Goal: Find specific page/section: Find specific page/section

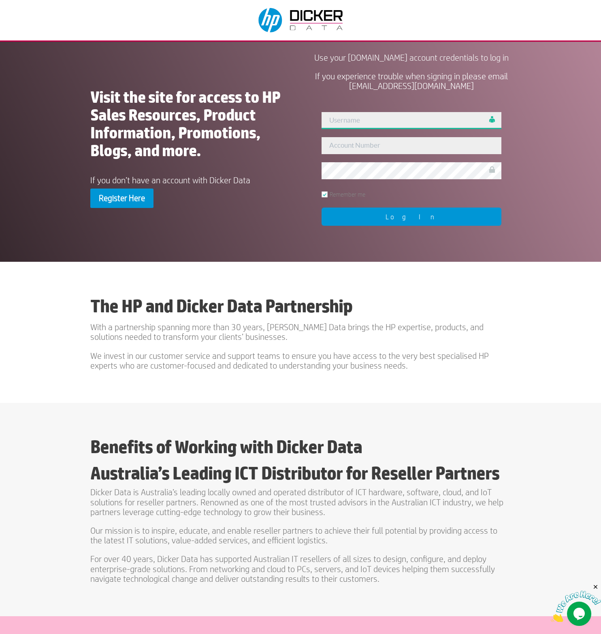
click at [368, 129] on input "text" at bounding box center [411, 120] width 180 height 17
click at [362, 129] on input "admin 444077" at bounding box center [411, 120] width 180 height 17
type input "admin"
click at [366, 154] on input "text" at bounding box center [411, 145] width 180 height 17
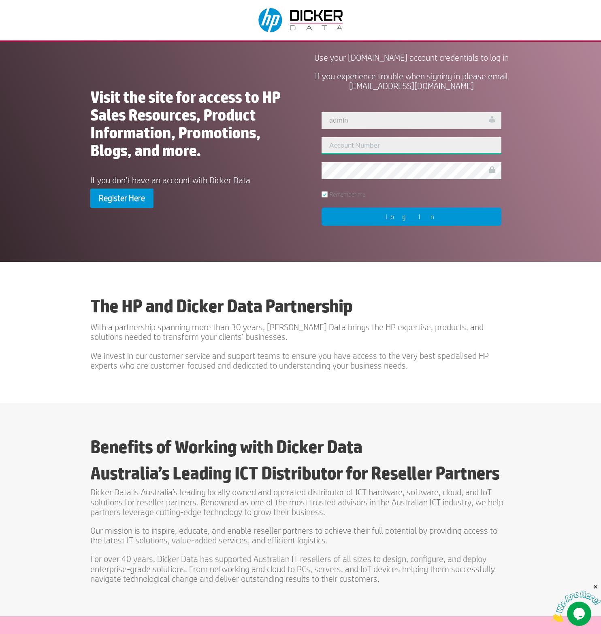
paste input "444077"
type input "444077"
click at [387, 225] on input "Log In" at bounding box center [411, 217] width 180 height 18
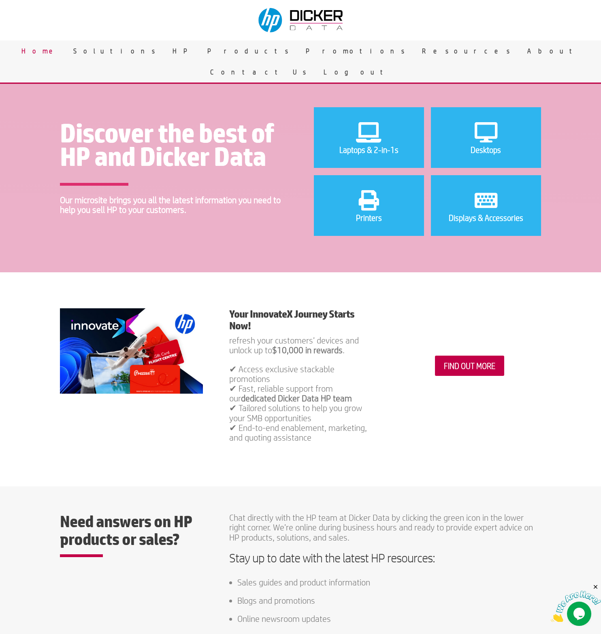
click at [378, 92] on div "Discover the best of HP and Dicker Data Our microsite brings you all the latest…" at bounding box center [300, 167] width 601 height 211
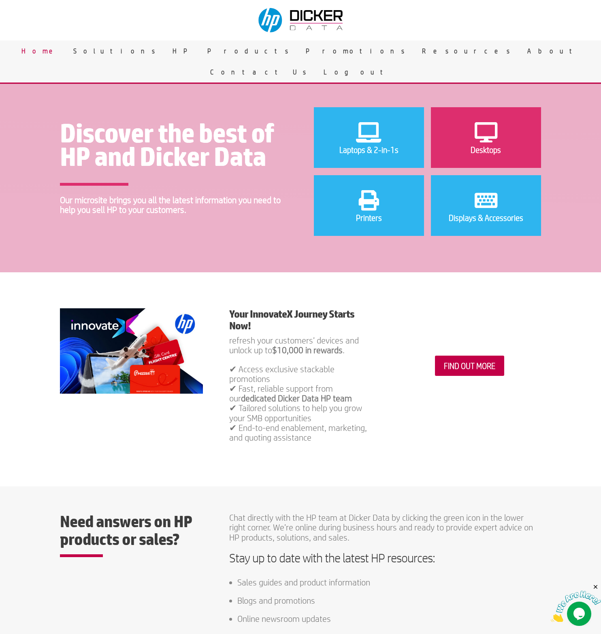
click at [465, 143] on li "Desktops" at bounding box center [486, 137] width 110 height 61
click at [475, 141] on icon at bounding box center [485, 132] width 30 height 24
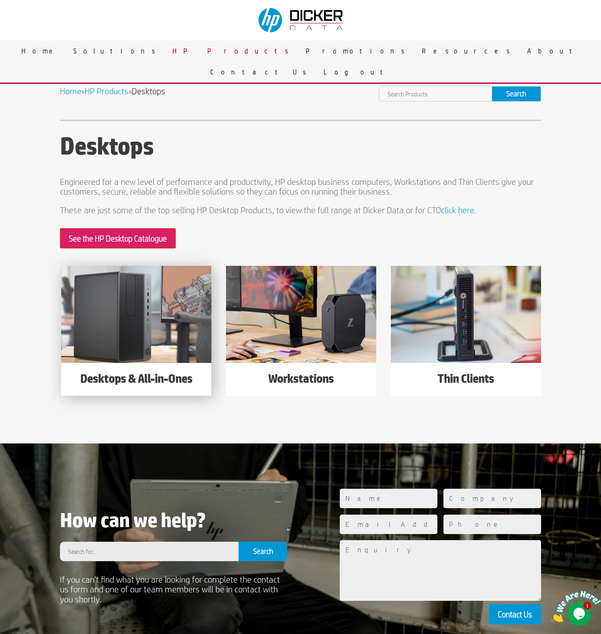
click at [147, 320] on img at bounding box center [136, 314] width 150 height 97
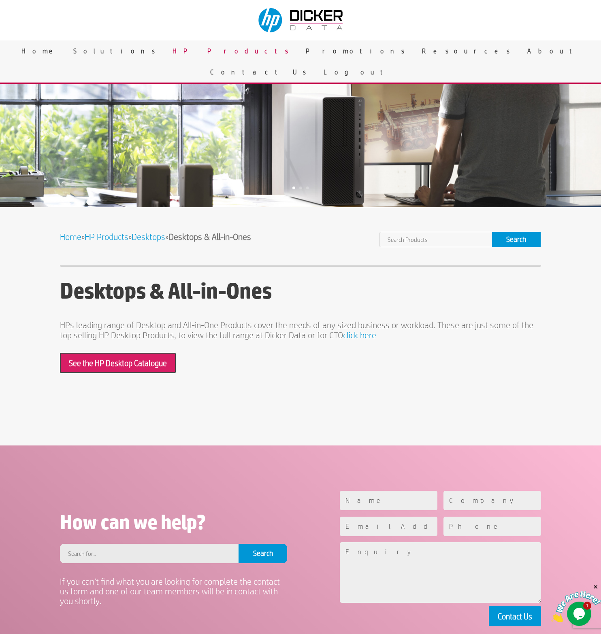
click at [139, 365] on link "See the HP Desktop Catalogue" at bounding box center [118, 363] width 116 height 20
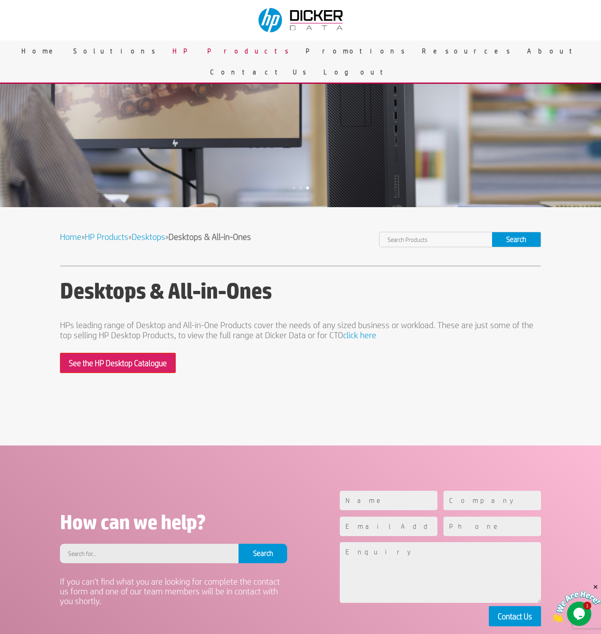
click at [155, 236] on link "Desktops" at bounding box center [149, 237] width 34 height 10
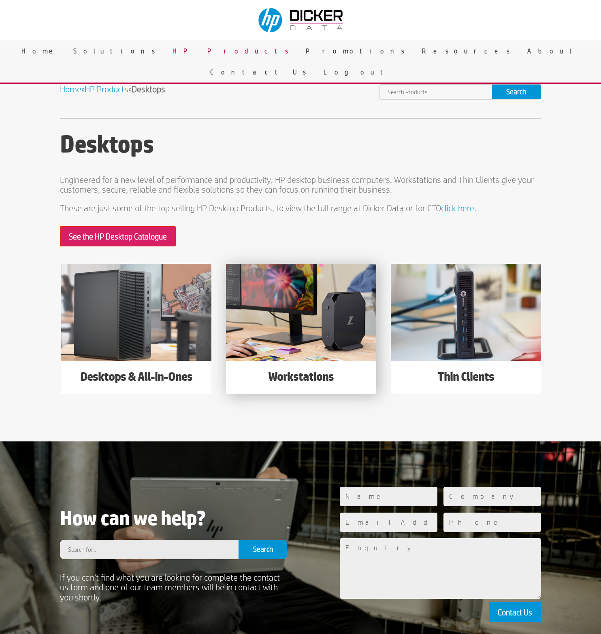
click at [319, 312] on img at bounding box center [301, 312] width 150 height 97
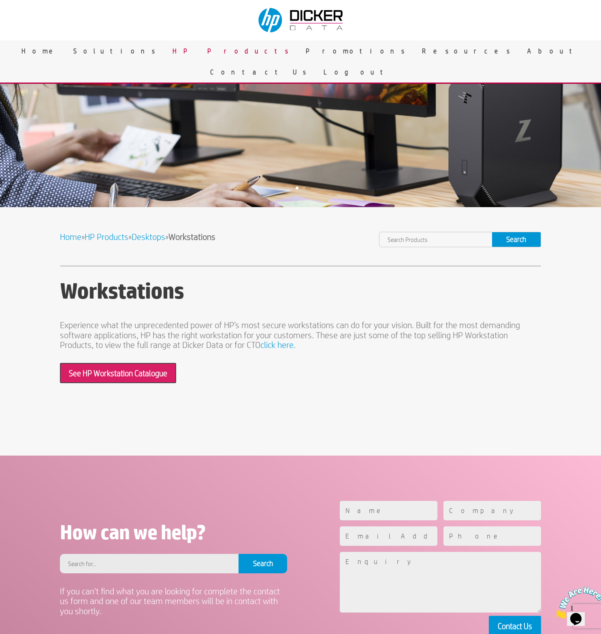
click at [113, 371] on link "See HP Workstation Catalogue" at bounding box center [118, 373] width 116 height 20
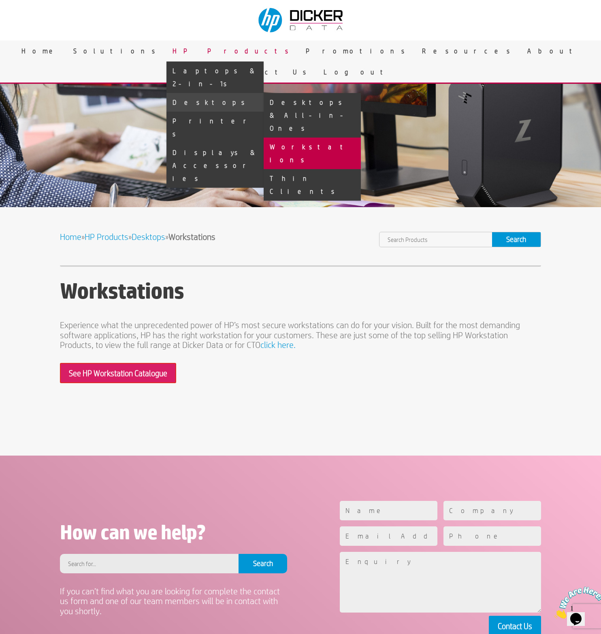
click at [361, 138] on link "Workstations" at bounding box center [312, 154] width 97 height 32
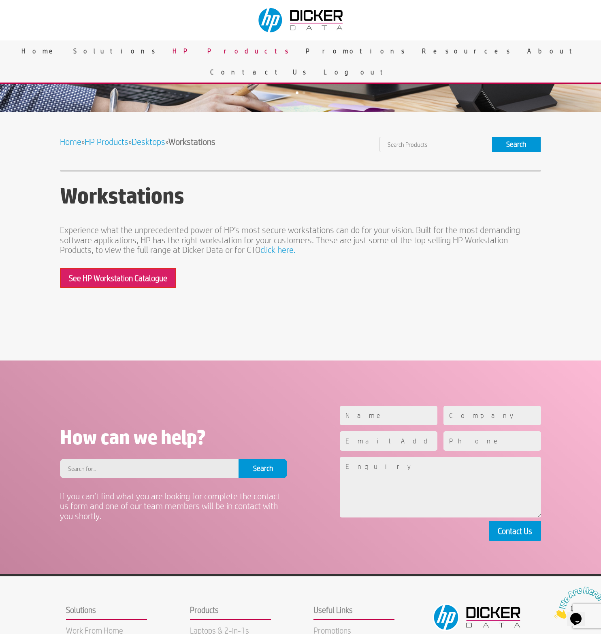
scroll to position [79, 0]
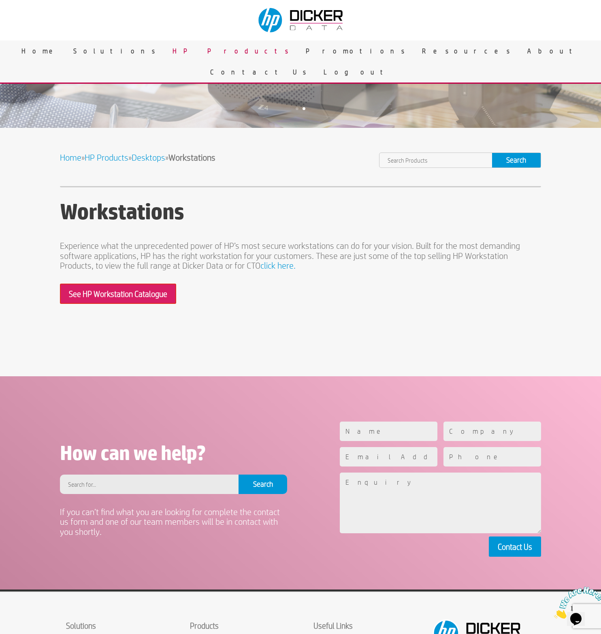
click at [275, 268] on link "click here." at bounding box center [277, 266] width 35 height 10
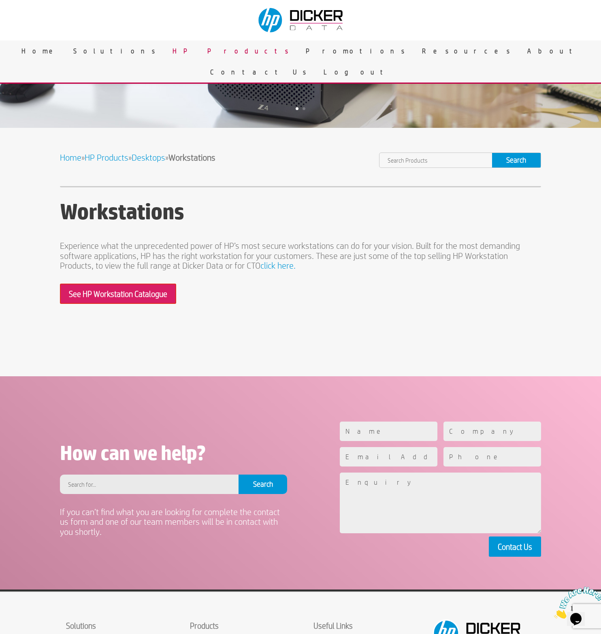
scroll to position [39, 0]
